Goal: Task Accomplishment & Management: Use online tool/utility

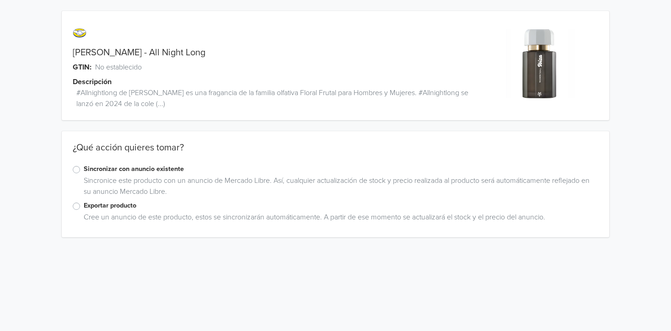
click at [84, 208] on label "Exportar producto" at bounding box center [341, 206] width 515 height 10
click at [0, 0] on input "Exportar producto" at bounding box center [0, 0] width 0 height 0
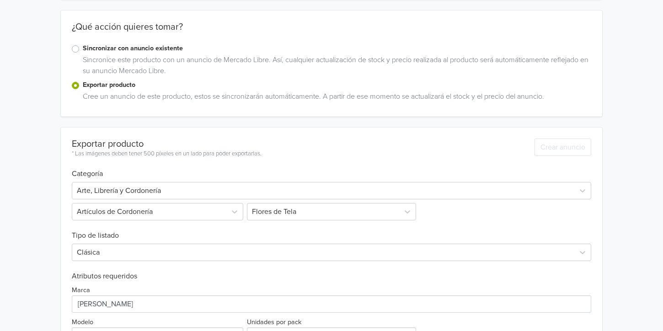
scroll to position [176, 0]
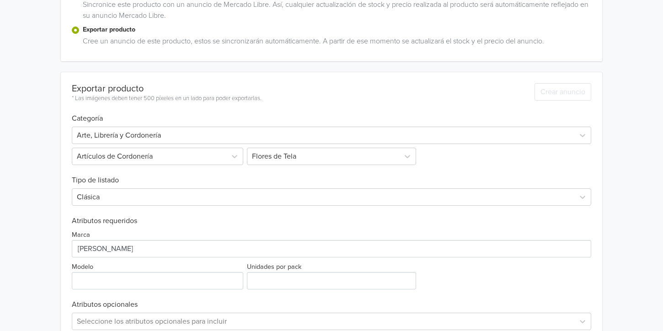
click at [162, 123] on div "Arte, Librería y Cordonería Artículos de Cordonería Flores de Tela" at bounding box center [331, 144] width 519 height 42
click at [171, 133] on div at bounding box center [323, 135] width 493 height 13
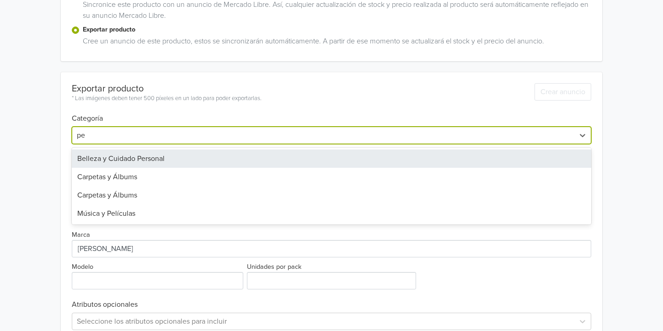
type input "per"
click at [154, 155] on div "Belleza y Cuidado Personal" at bounding box center [331, 159] width 519 height 18
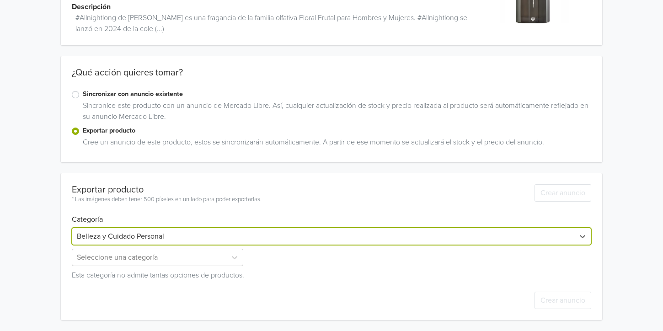
scroll to position [75, 0]
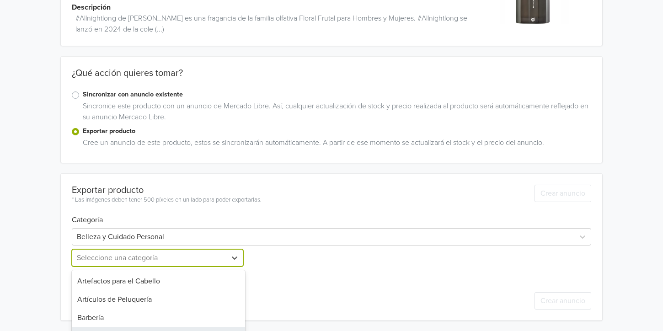
click at [184, 255] on div "13 results available. Use Up and Down to choose options, press Enter to select …" at bounding box center [158, 257] width 173 height 17
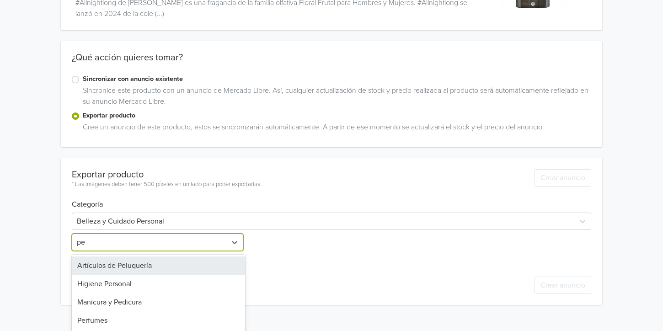
type input "per"
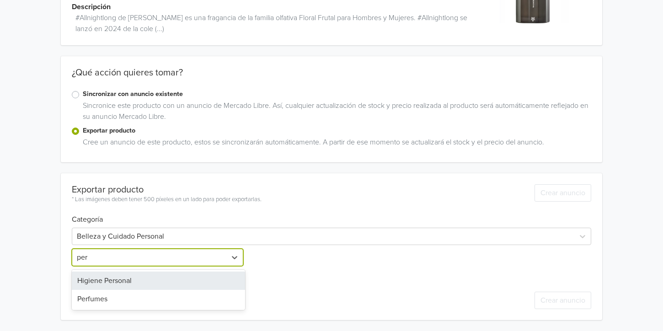
scroll to position [75, 0]
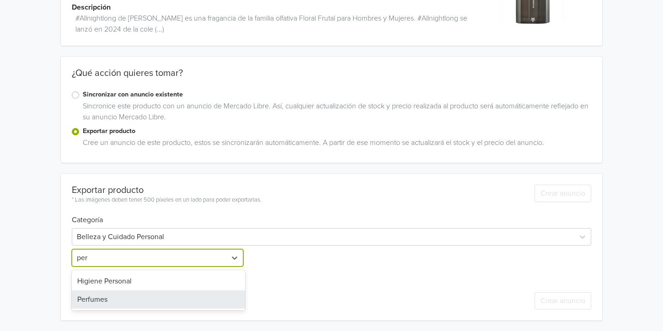
click at [130, 303] on div "Perfumes" at bounding box center [158, 300] width 173 height 18
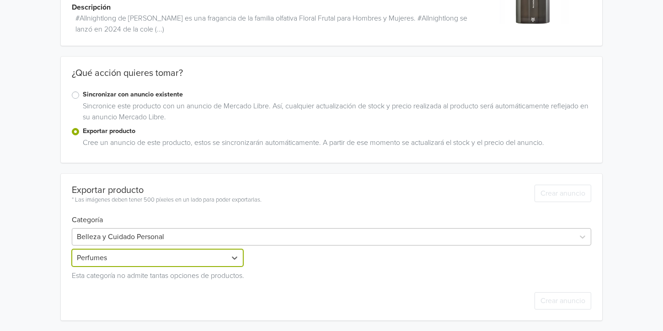
scroll to position [151, 0]
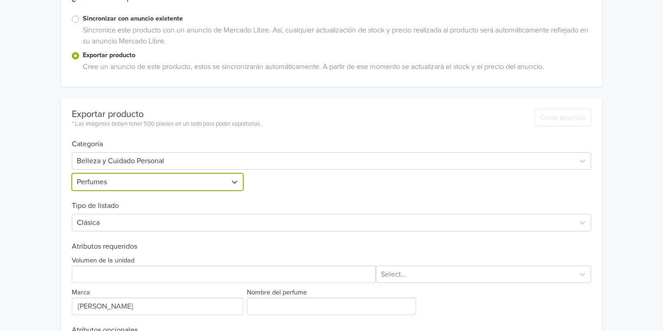
click at [44, 226] on div "[PERSON_NAME] - All Night Long GTIN: No establecido Descripción #Allnightlong d…" at bounding box center [332, 127] width 650 height 557
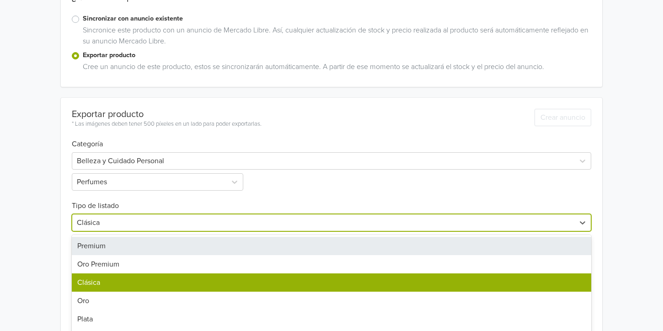
scroll to position [190, 0]
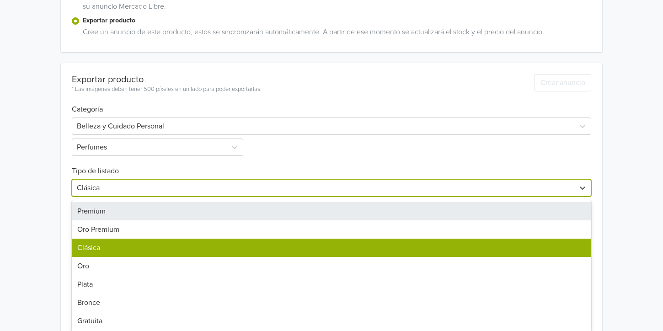
click at [113, 197] on div "7 results available. Use Up and Down to choose options, press Enter to select t…" at bounding box center [331, 187] width 519 height 17
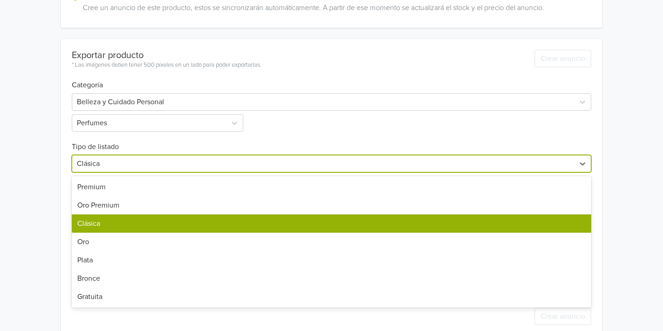
scroll to position [225, 0]
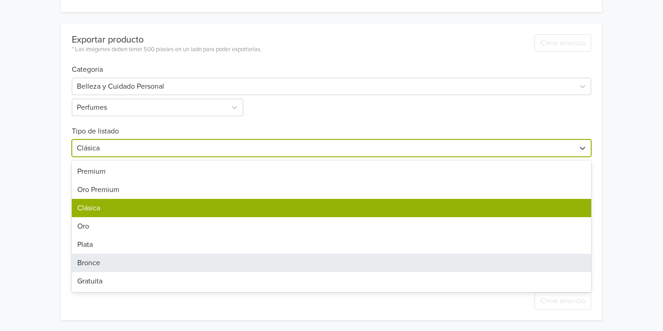
click at [290, 267] on div "Bronce" at bounding box center [331, 263] width 519 height 18
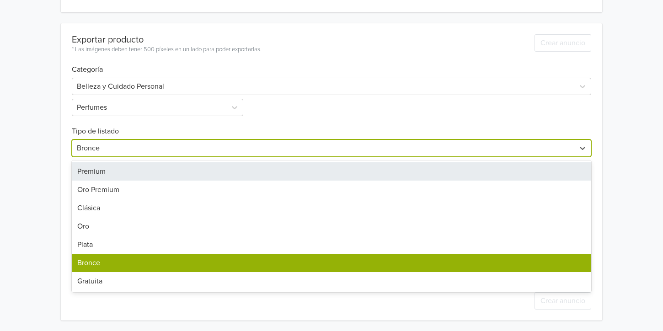
click at [157, 149] on div at bounding box center [323, 148] width 493 height 13
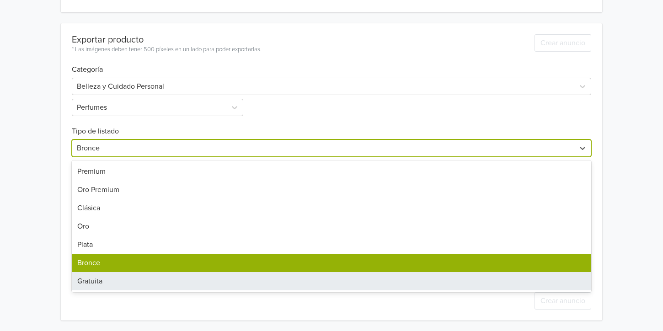
click at [112, 285] on div "Gratuita" at bounding box center [331, 281] width 519 height 18
